Goal: Task Accomplishment & Management: Manage account settings

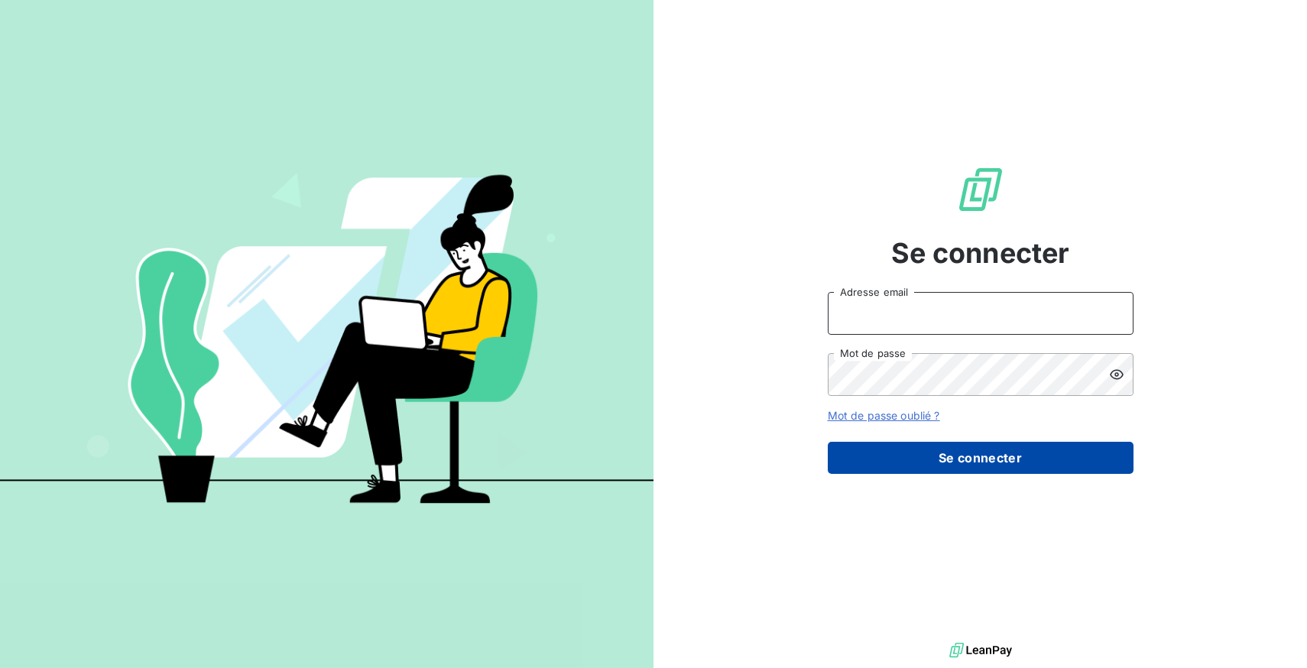
type input "[EMAIL_ADDRESS][DOMAIN_NAME]"
click at [1000, 456] on button "Se connecter" at bounding box center [981, 458] width 306 height 32
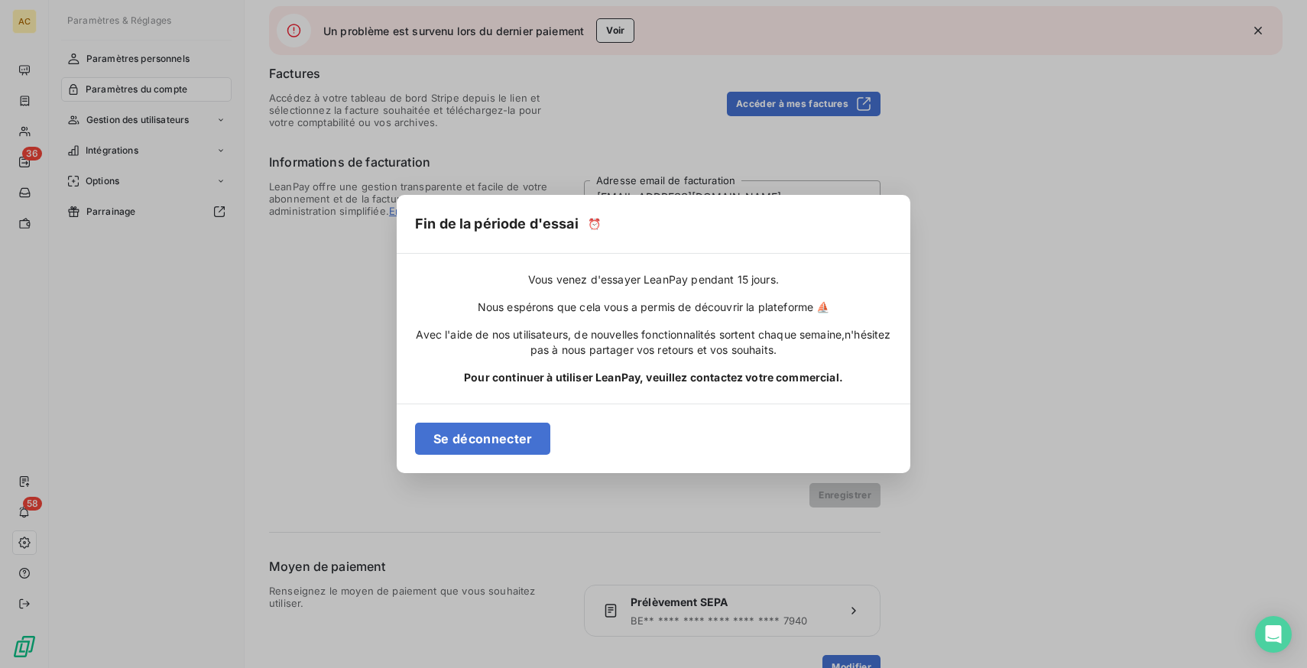
click at [614, 24] on div "Fin de la période d'essai ⏰ Vous venez d'essayer LeanPay pendant 15 jours. Nous…" at bounding box center [653, 334] width 1307 height 668
click at [620, 39] on div "Fin de la période d'essai ⏰ Vous venez d'essayer LeanPay pendant 15 jours. Nous…" at bounding box center [653, 334] width 1307 height 668
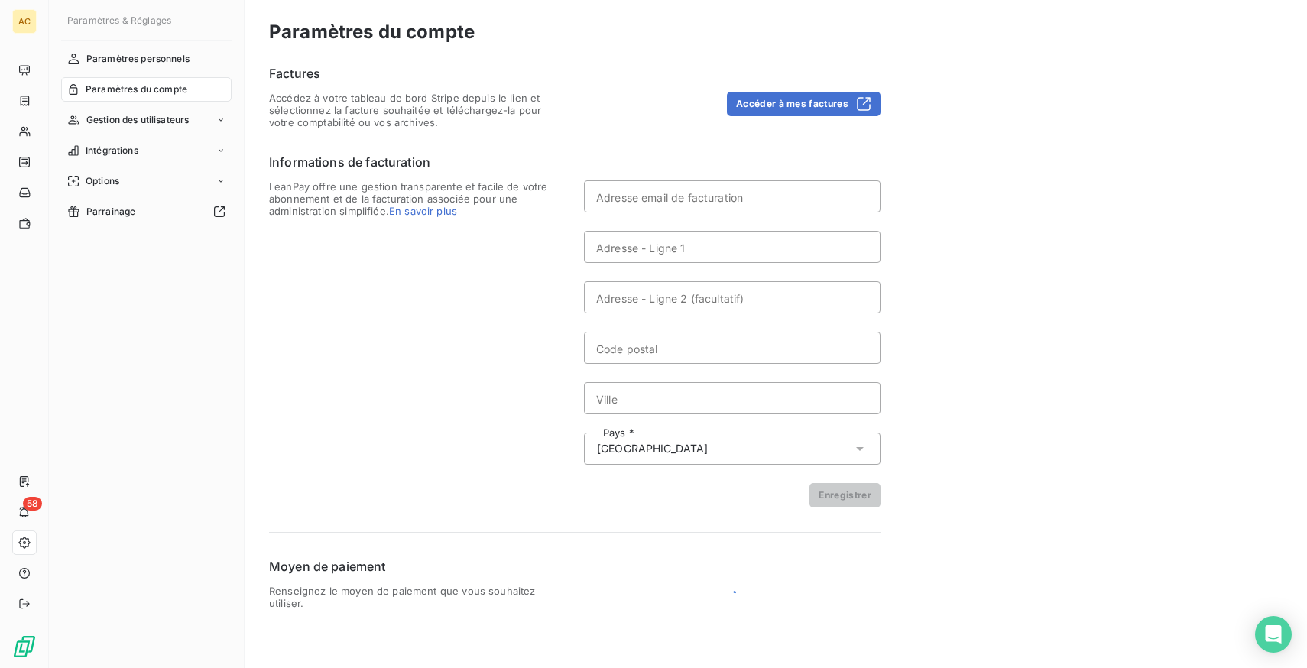
type input "[EMAIL_ADDRESS][DOMAIN_NAME]"
type input "Dubai Silicon Oasis DDP"
type input "Building A2"
type input "00000"
type input "[GEOGRAPHIC_DATA]"
